Goal: Find specific page/section: Find specific page/section

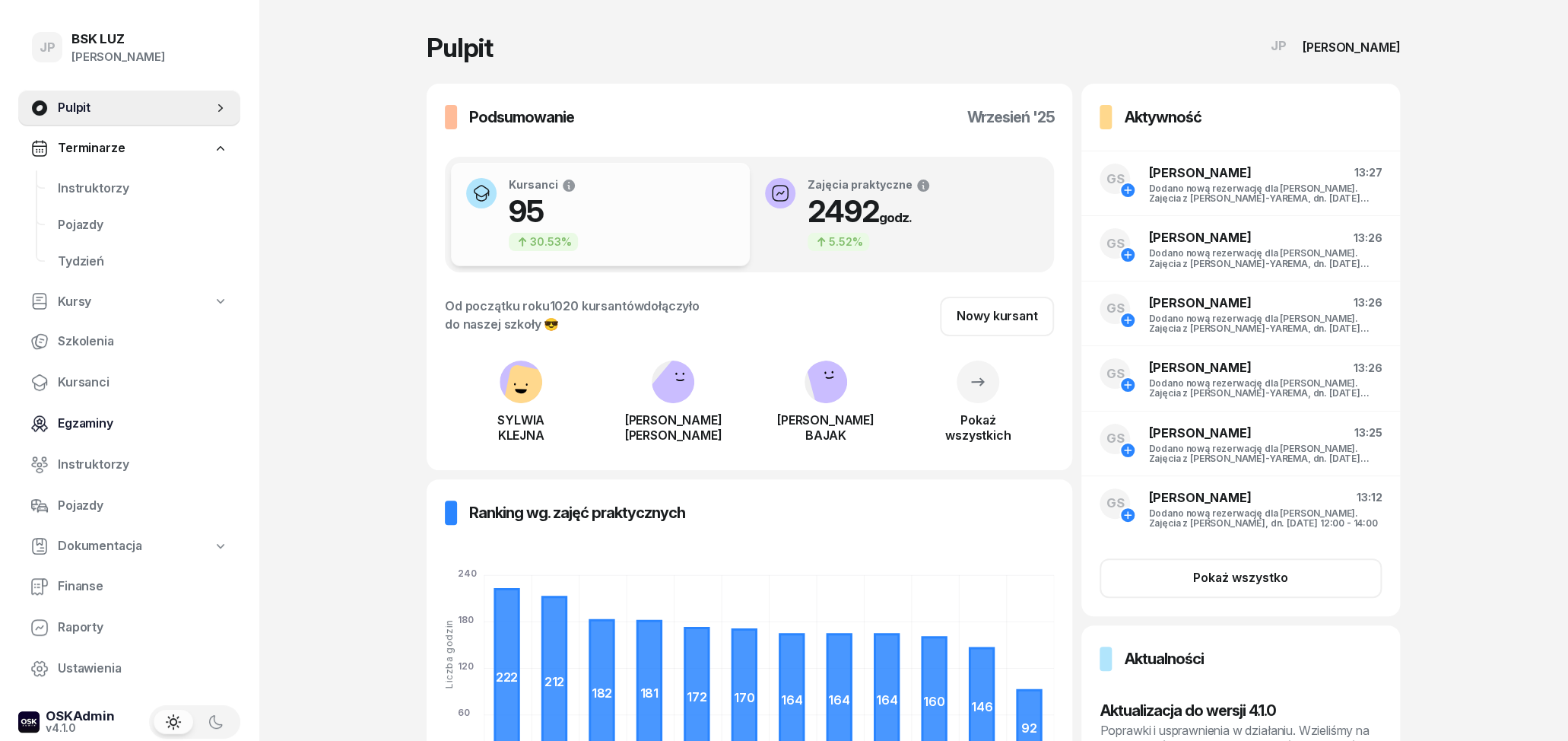
click at [97, 414] on span "Egzaminy" at bounding box center [143, 424] width 170 height 20
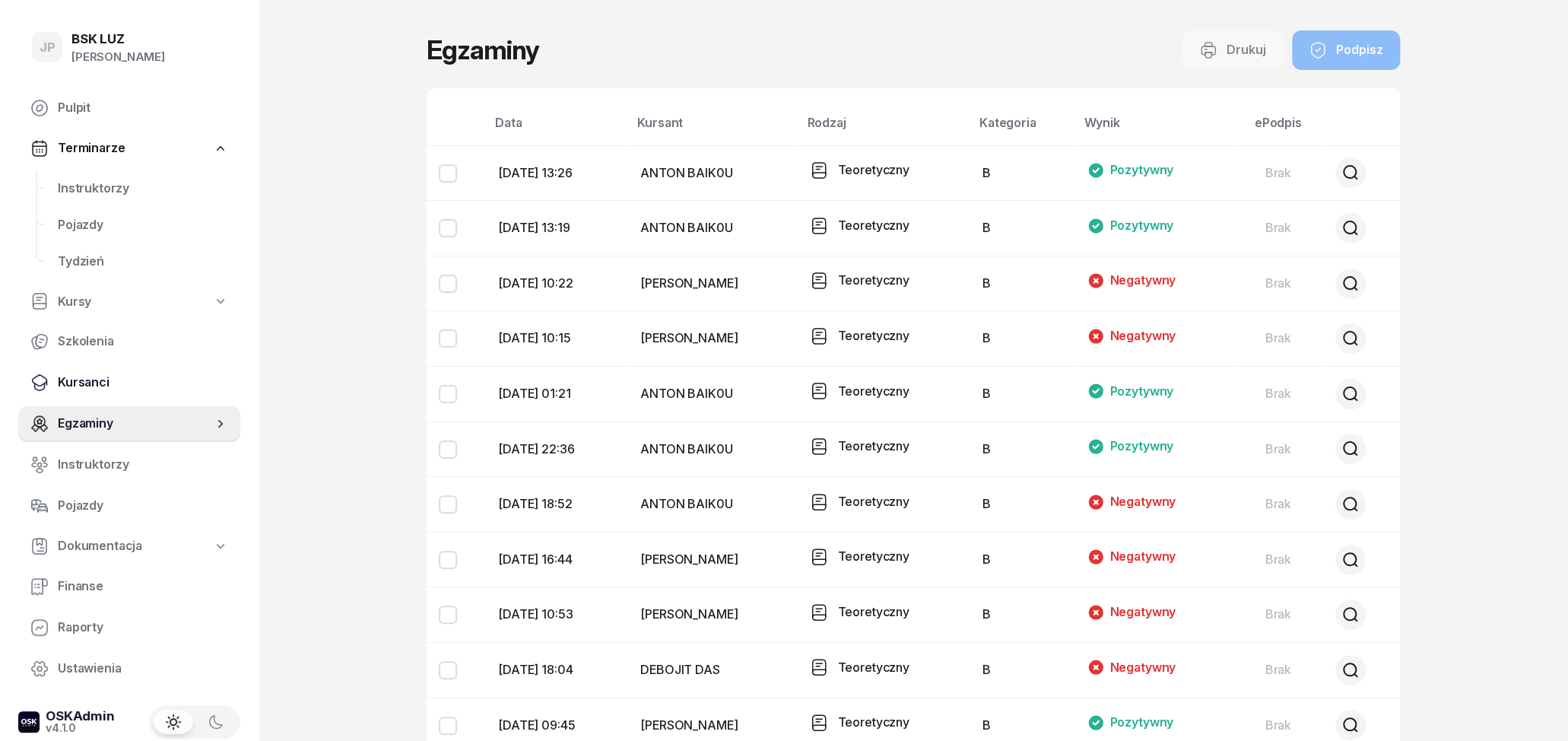
click at [108, 368] on link "Kursanci" at bounding box center [129, 382] width 222 height 36
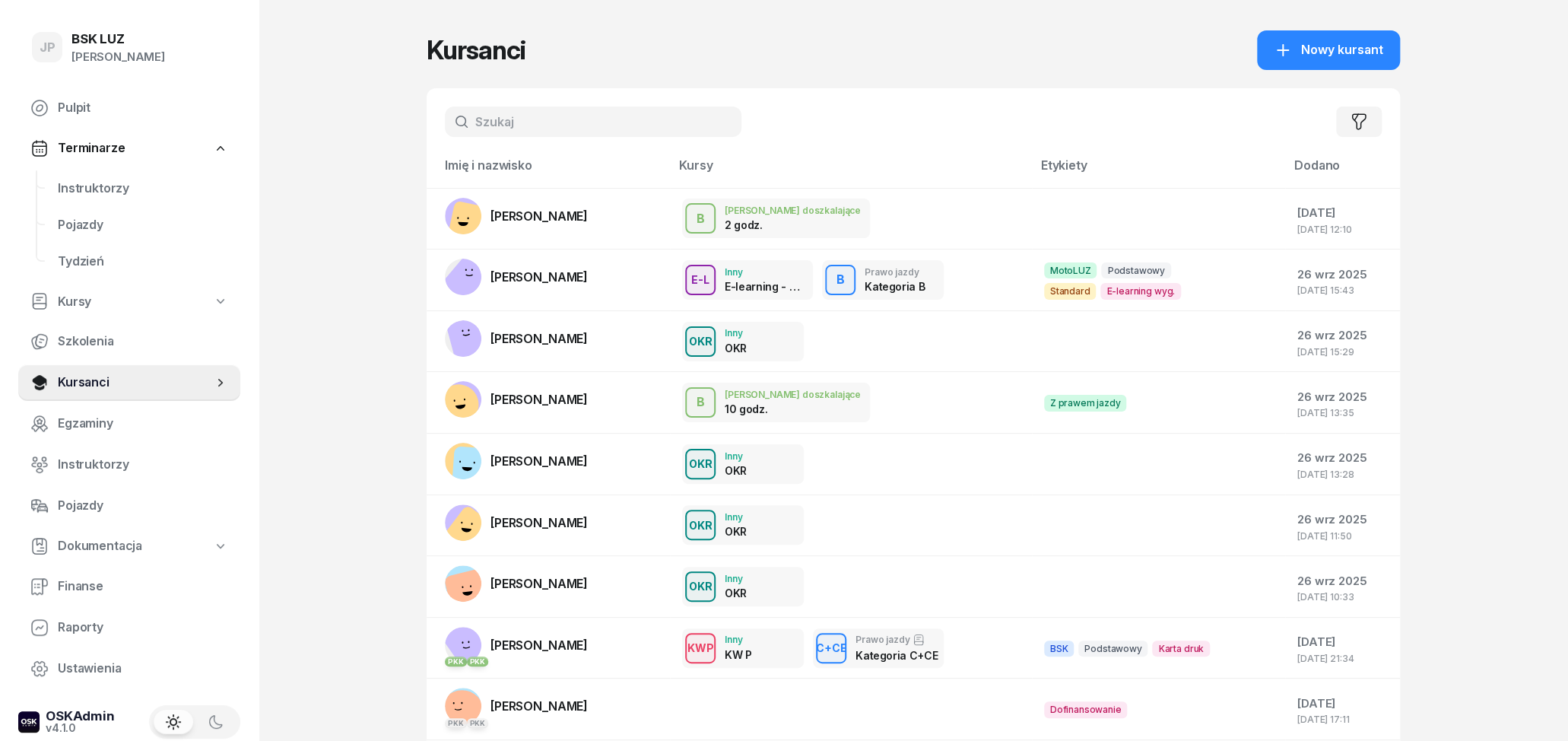
click at [605, 119] on input "text" at bounding box center [593, 121] width 297 height 30
type input "stycz"
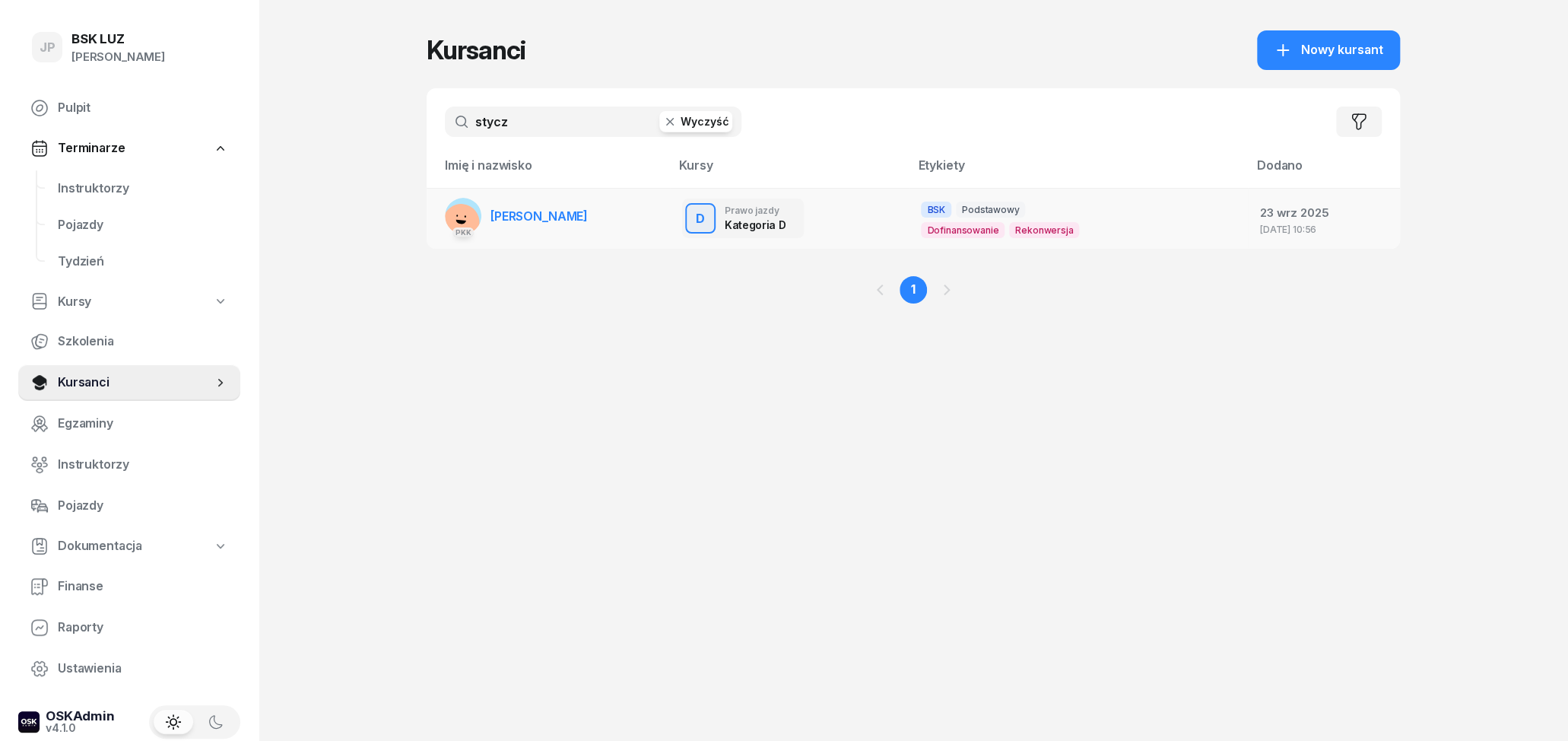
click at [587, 215] on span "[PERSON_NAME]" at bounding box center [539, 215] width 97 height 15
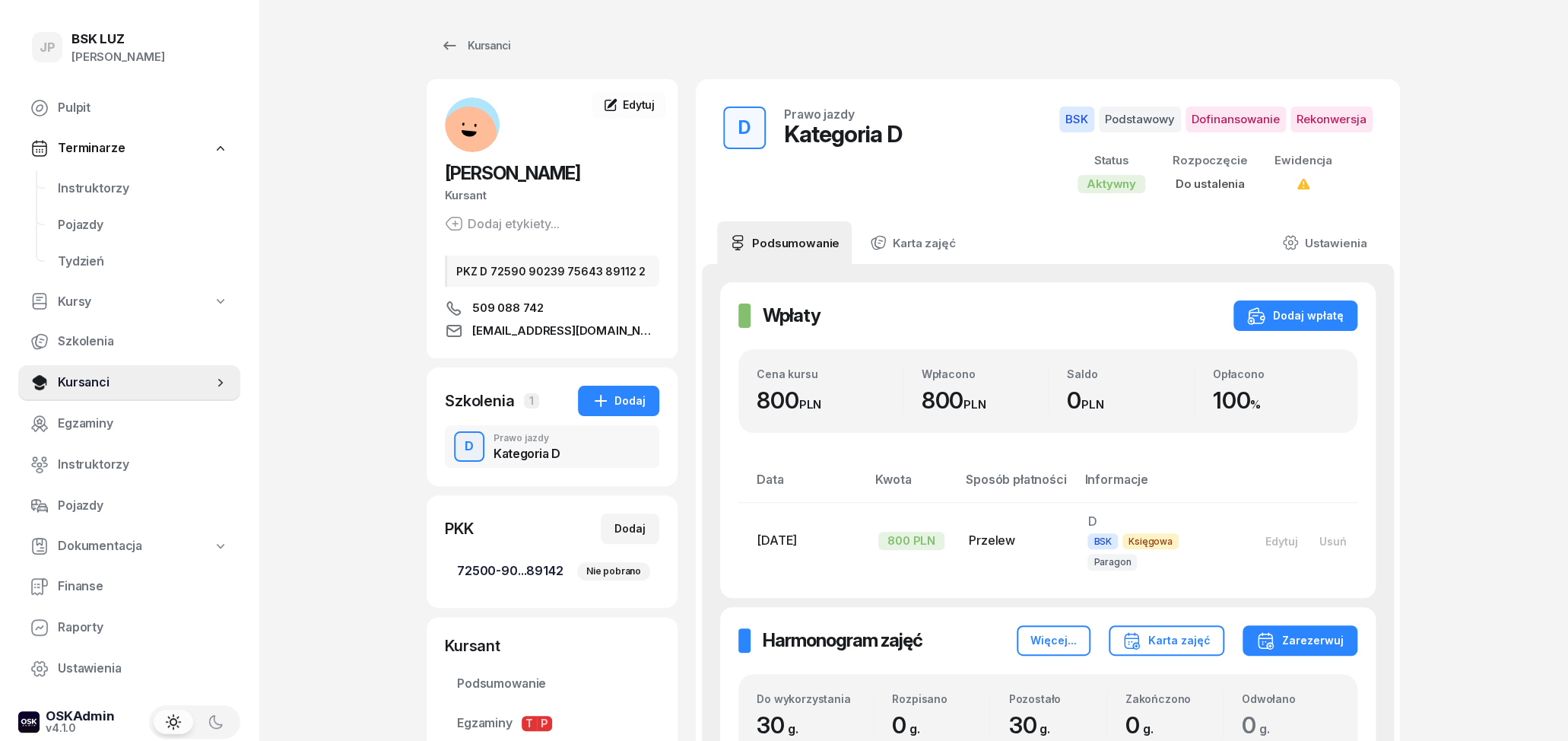
click at [533, 570] on span "72500-90...89142 Nie pobrano" at bounding box center [552, 571] width 190 height 20
